Goal: Task Accomplishment & Management: Manage account settings

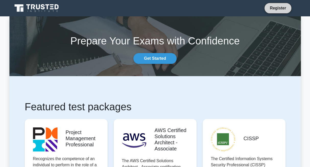
click at [282, 10] on link "Register" at bounding box center [278, 8] width 22 height 6
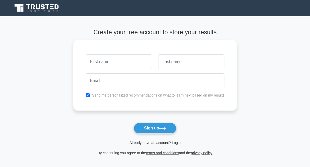
click at [151, 144] on link "Already have an account? Login" at bounding box center [154, 143] width 51 height 4
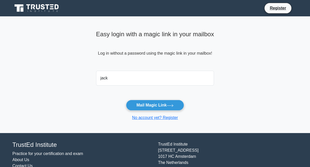
type input "[EMAIL_ADDRESS][DOMAIN_NAME]"
click at [126, 100] on button "Mail Magic Link" at bounding box center [155, 105] width 58 height 11
